Goal: Task Accomplishment & Management: Manage account settings

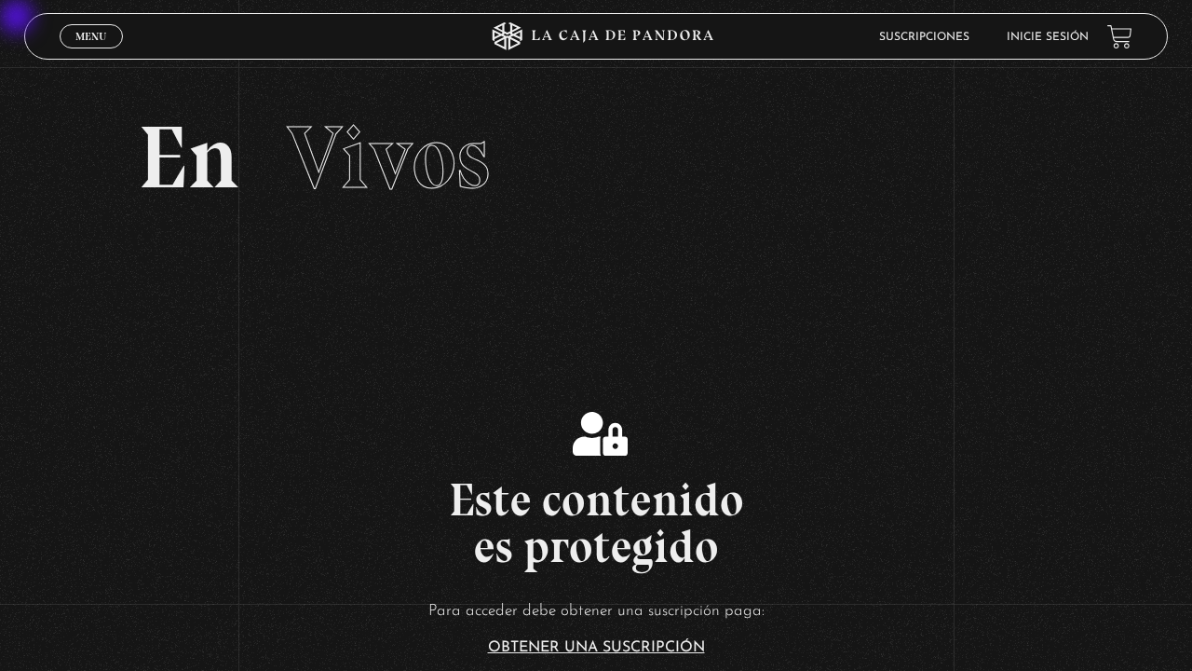
click at [85, 53] on div "Menu Cerrar" at bounding box center [239, 36] width 358 height 45
click at [73, 27] on link "Menu Cerrar" at bounding box center [91, 36] width 63 height 24
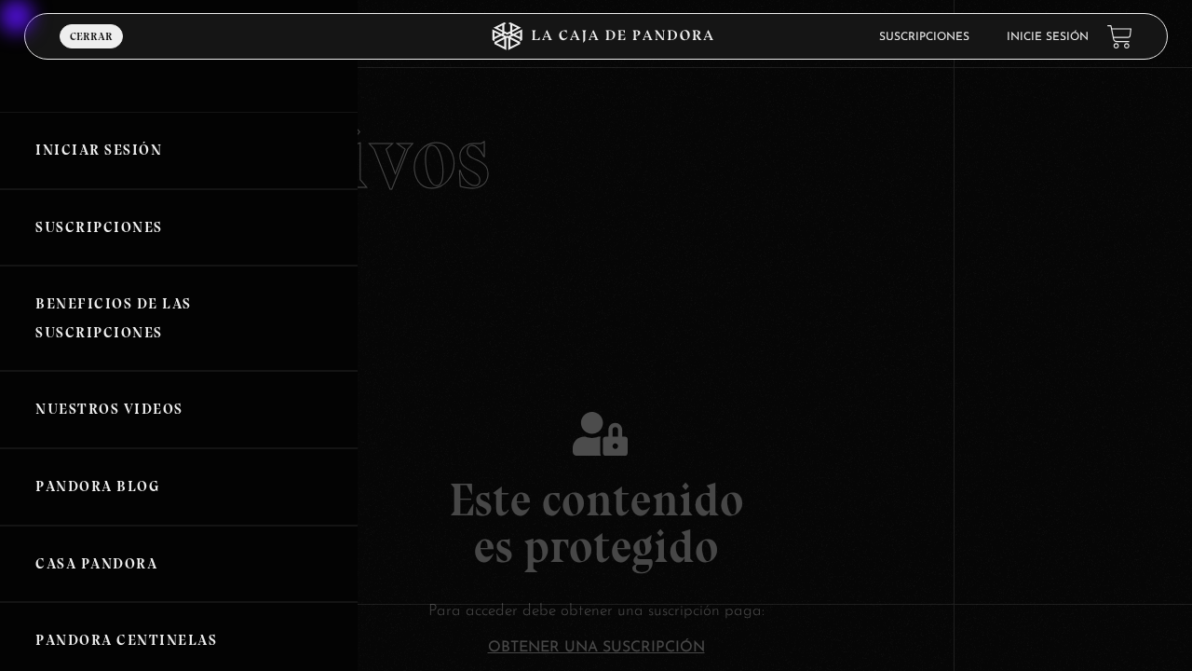
click at [83, 154] on link "Iniciar Sesión" at bounding box center [179, 150] width 358 height 77
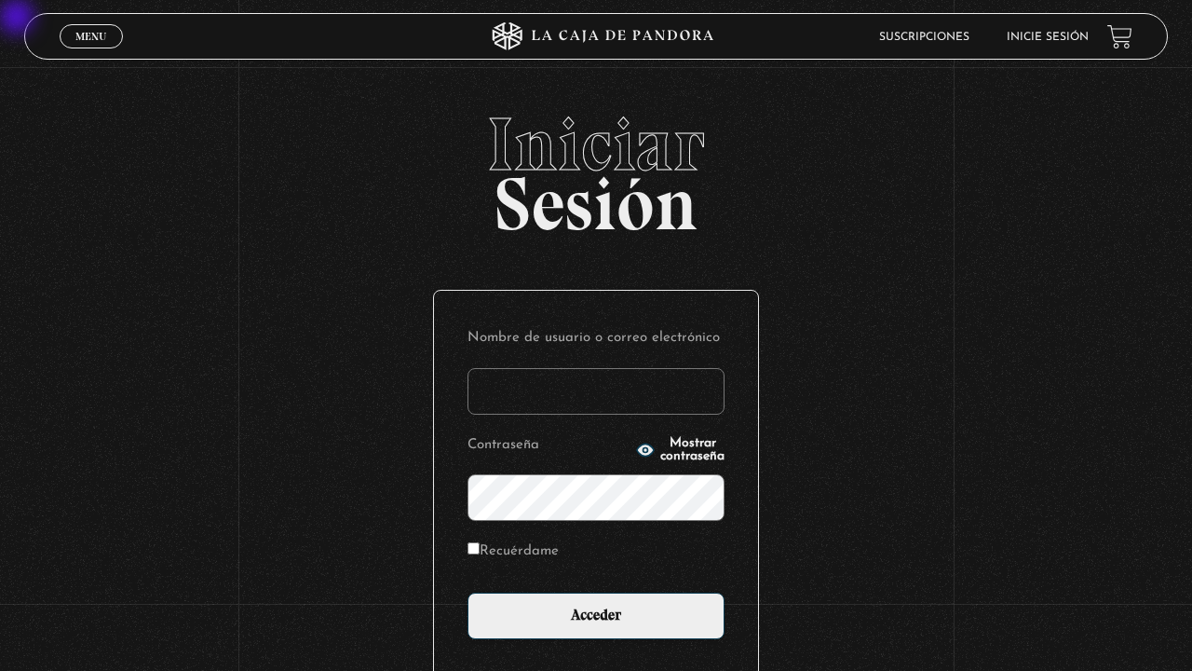
click at [557, 396] on input "Nombre de usuario o correo electrónico" at bounding box center [596, 391] width 257 height 47
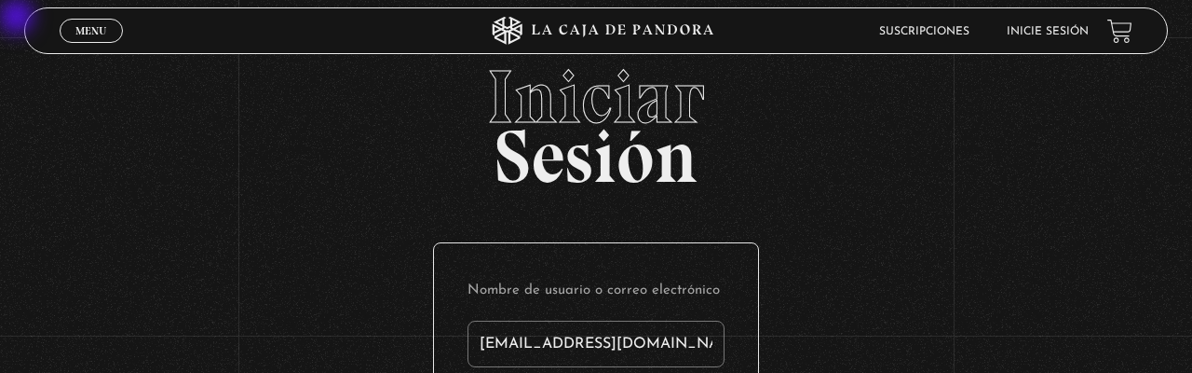
type input "karofer@gmail.com"
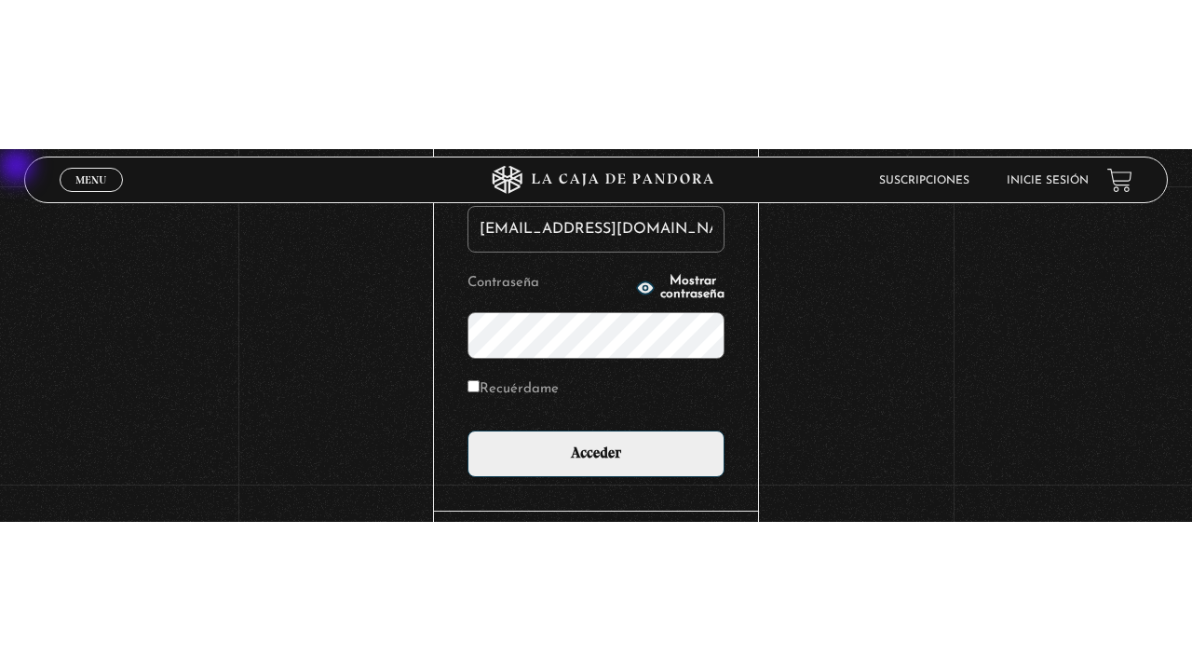
scroll to position [159, 0]
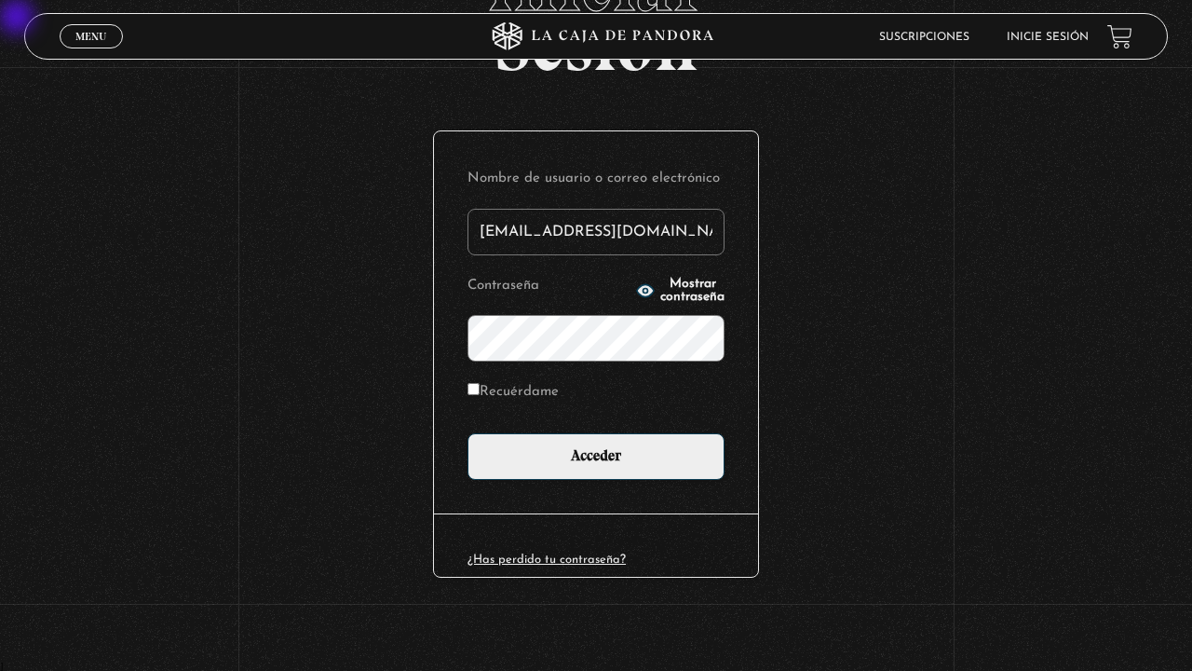
click at [475, 391] on input "Recuérdame" at bounding box center [474, 389] width 12 height 12
checkbox input "true"
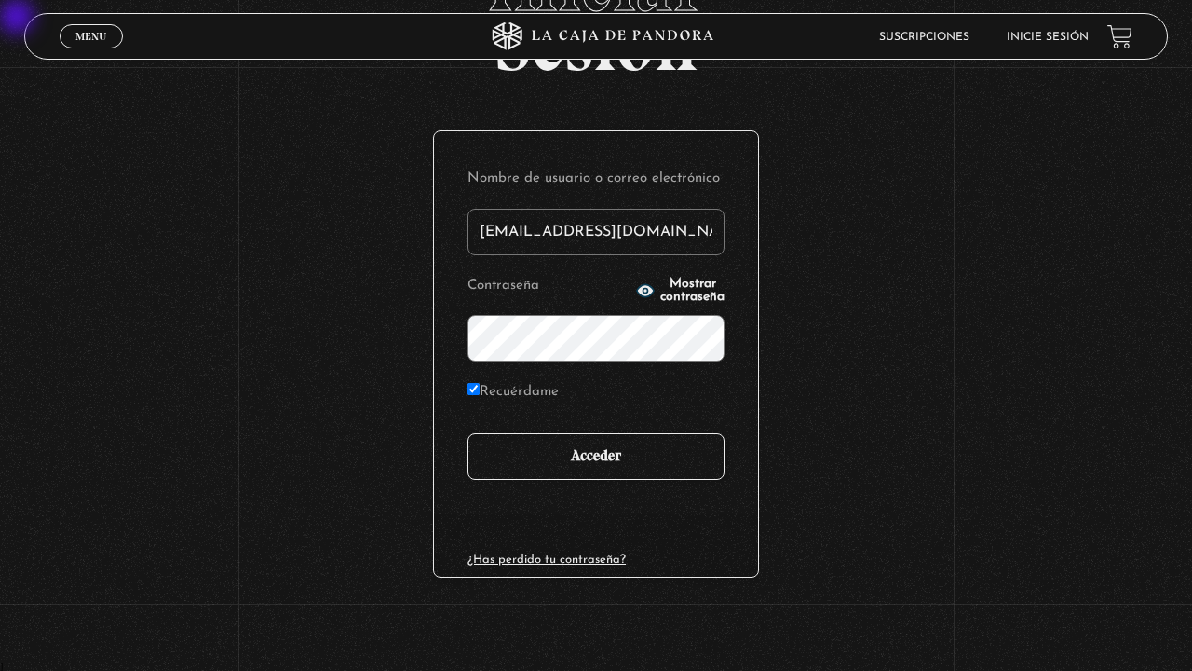
click at [498, 464] on input "Acceder" at bounding box center [596, 456] width 257 height 47
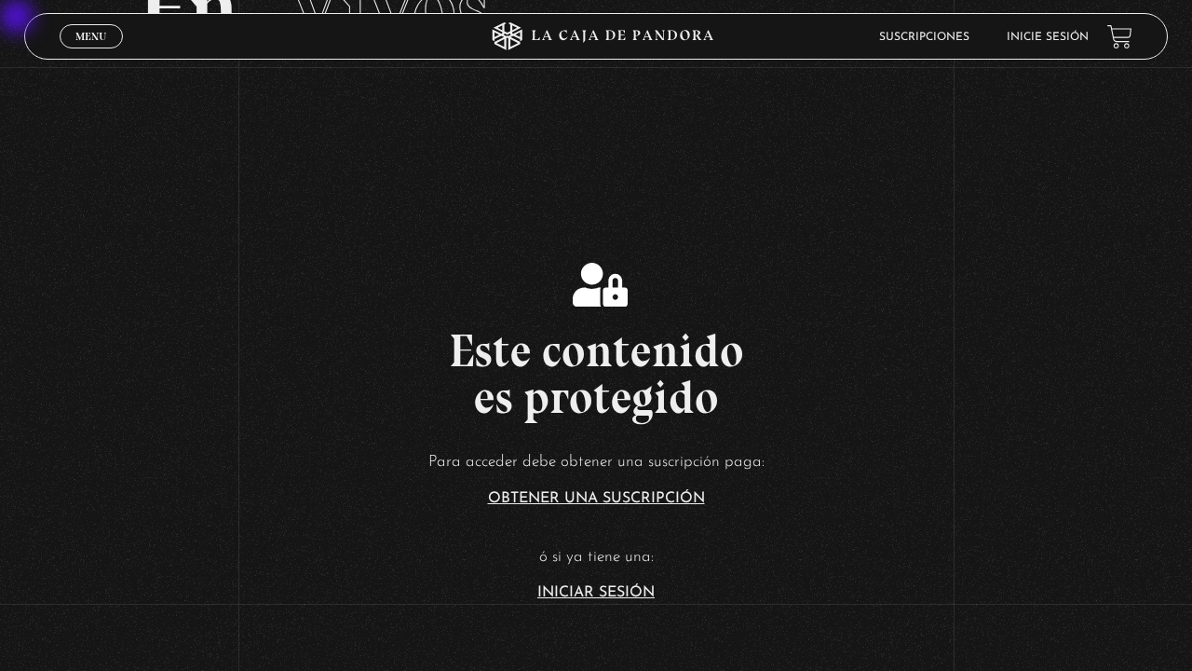
scroll to position [259, 0]
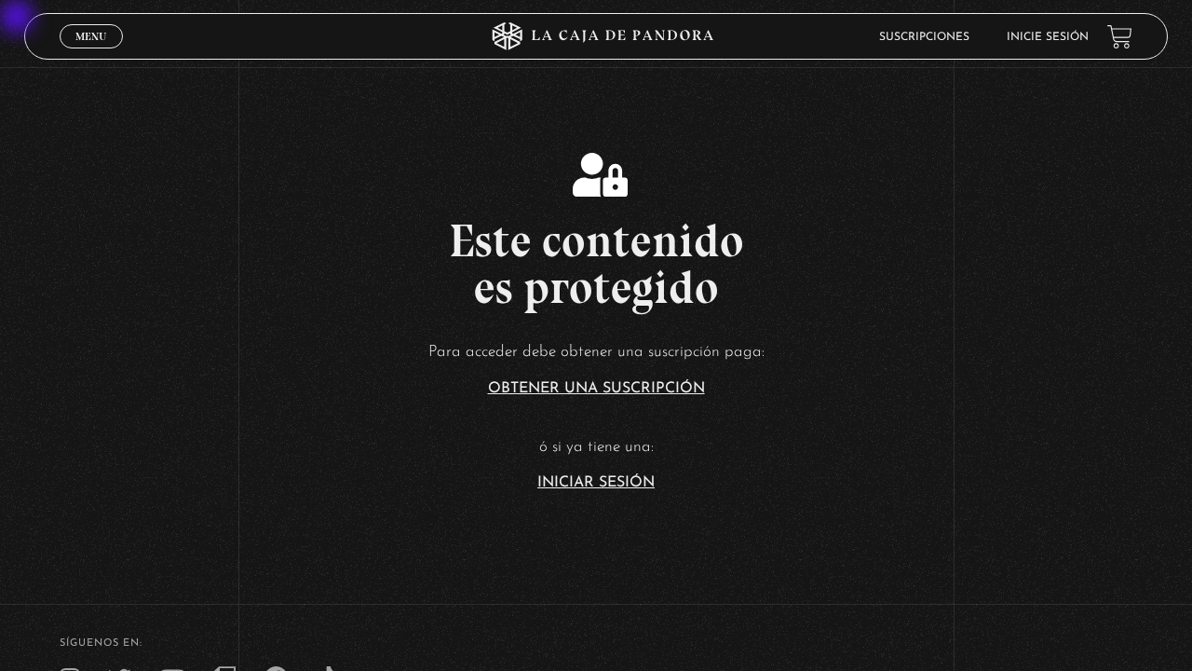
click at [557, 483] on link "Iniciar Sesión" at bounding box center [595, 482] width 117 height 15
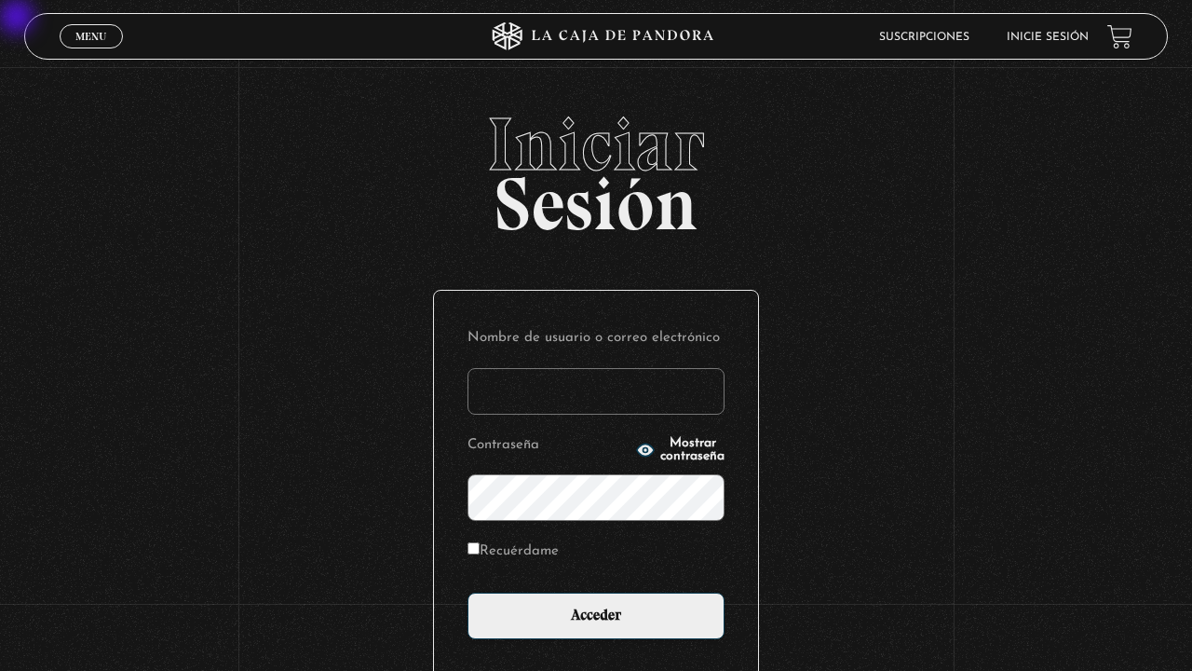
click at [557, 383] on input "Nombre de usuario o correo electrónico" at bounding box center [596, 391] width 257 height 47
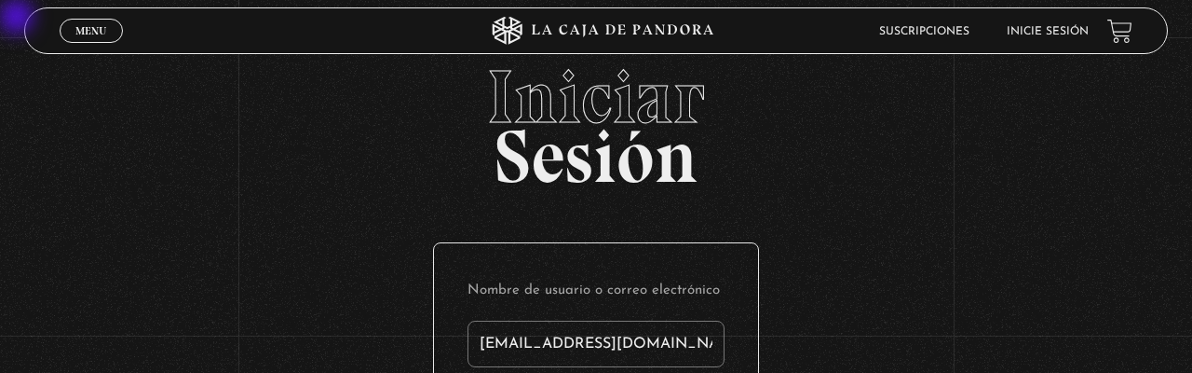
type input "[EMAIL_ADDRESS][DOMAIN_NAME]"
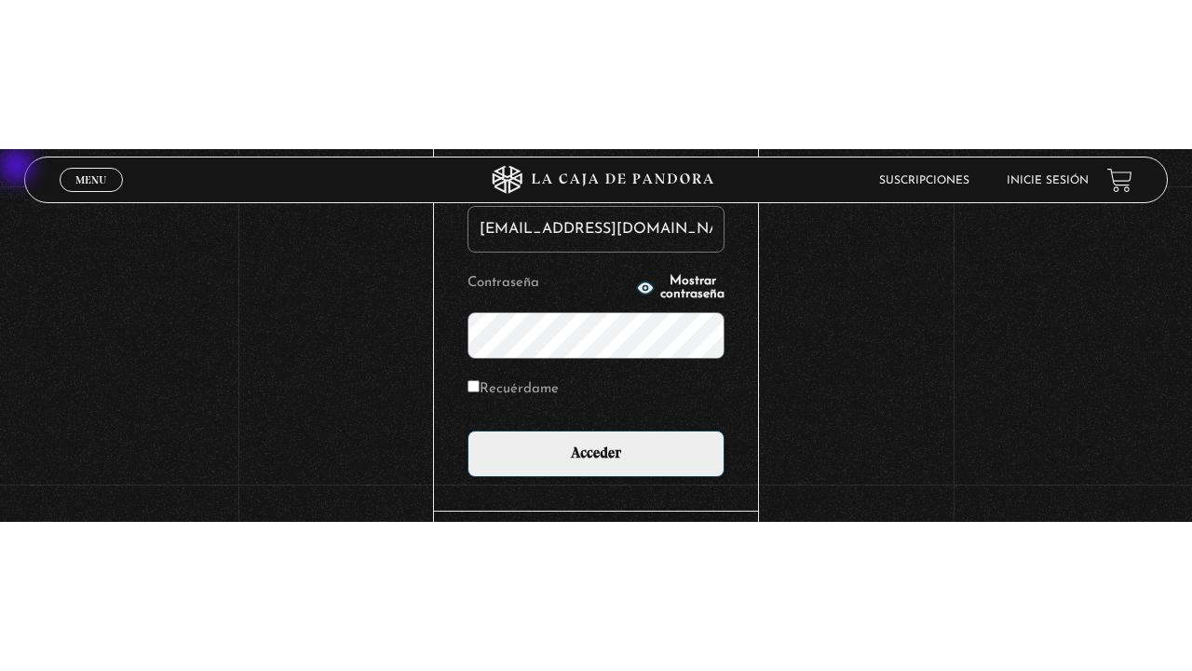
scroll to position [159, 0]
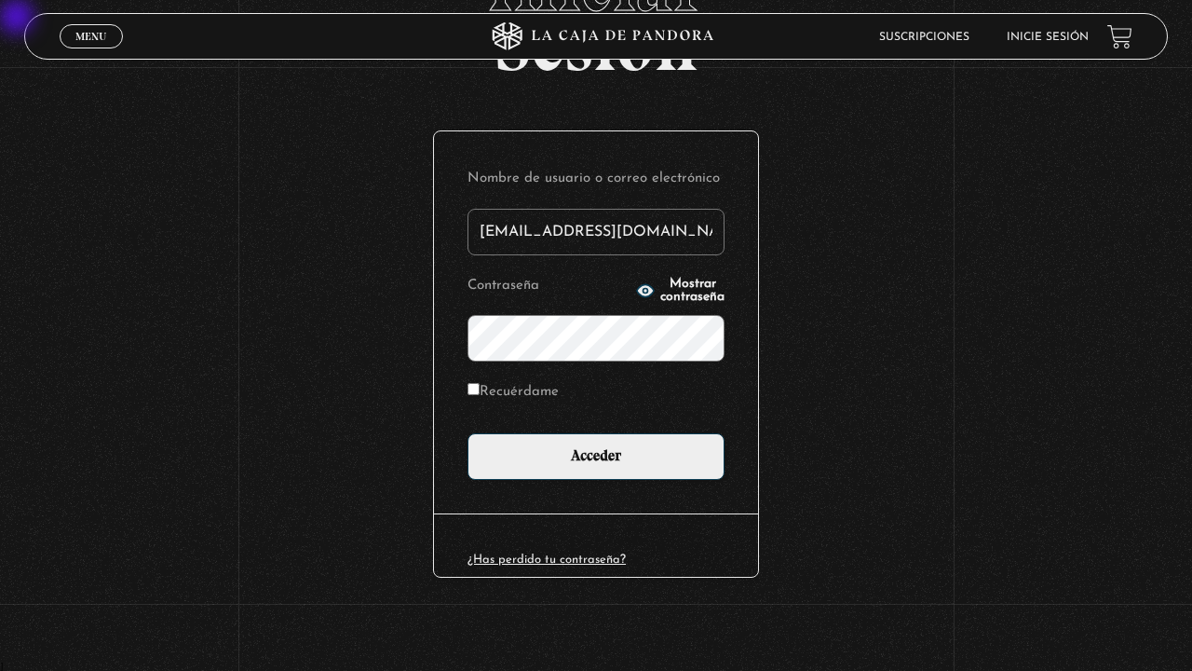
click at [637, 288] on icon "button" at bounding box center [645, 290] width 17 height 12
click at [478, 386] on input "Recuérdame" at bounding box center [474, 389] width 12 height 12
checkbox input "true"
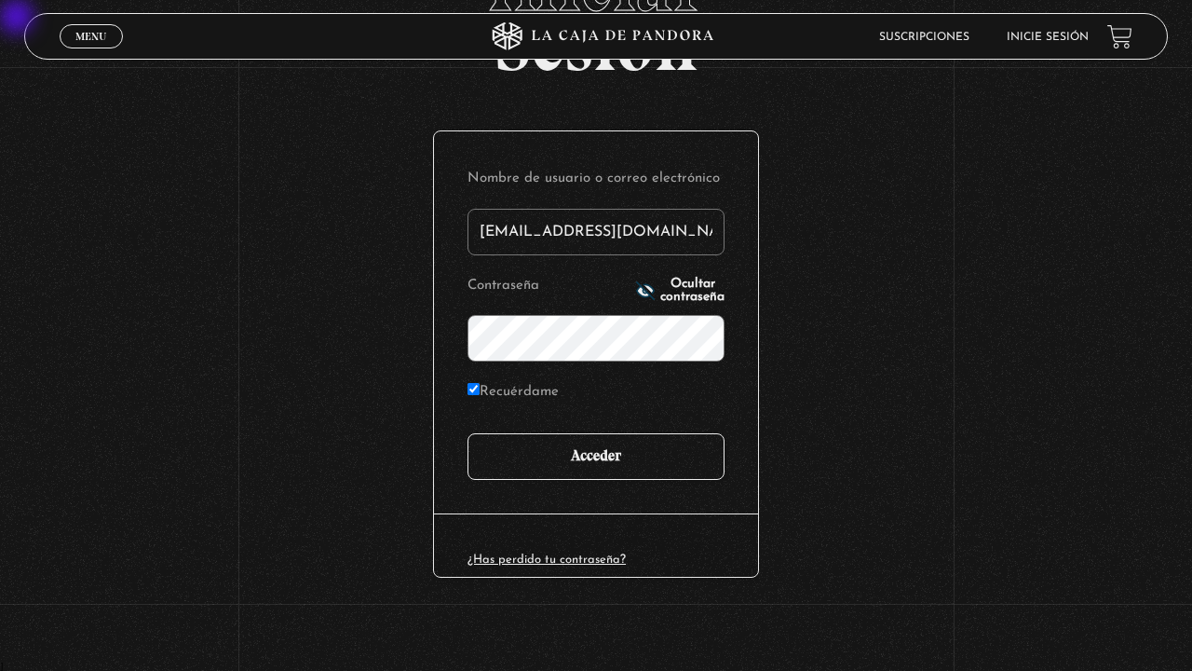
click at [506, 456] on input "Acceder" at bounding box center [596, 456] width 257 height 47
